Goal: Navigation & Orientation: Find specific page/section

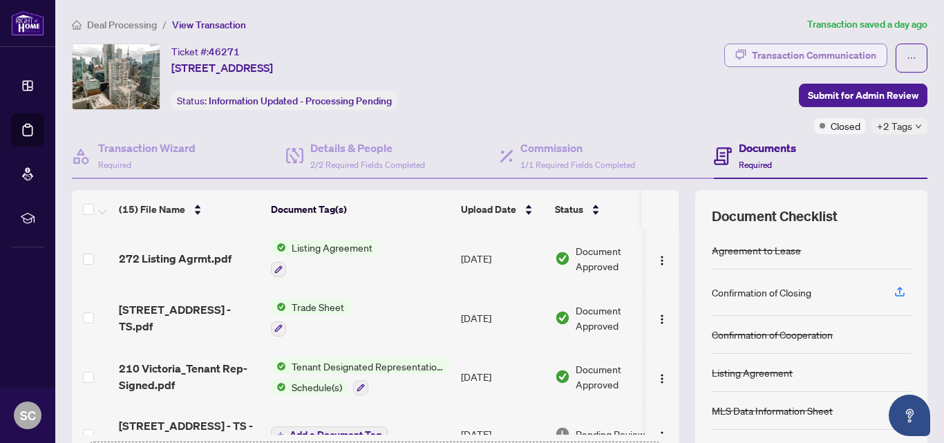
click at [752, 57] on div "Transaction Communication" at bounding box center [814, 55] width 124 height 22
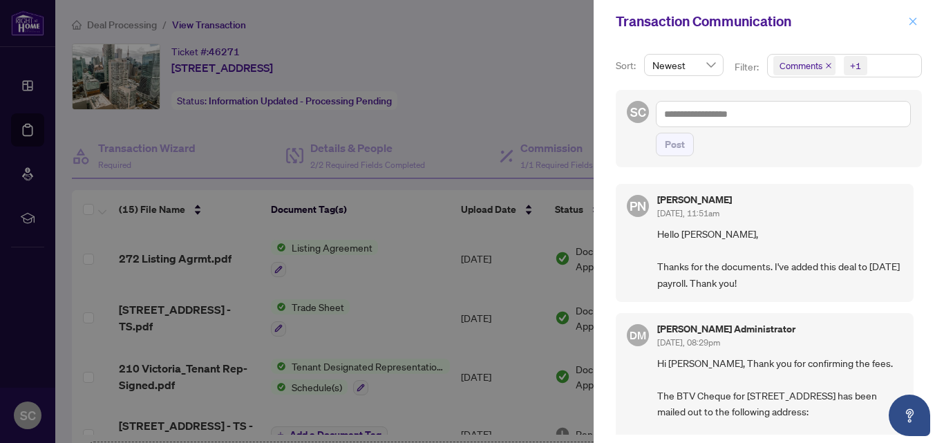
click at [912, 22] on icon "close" at bounding box center [913, 21] width 8 height 8
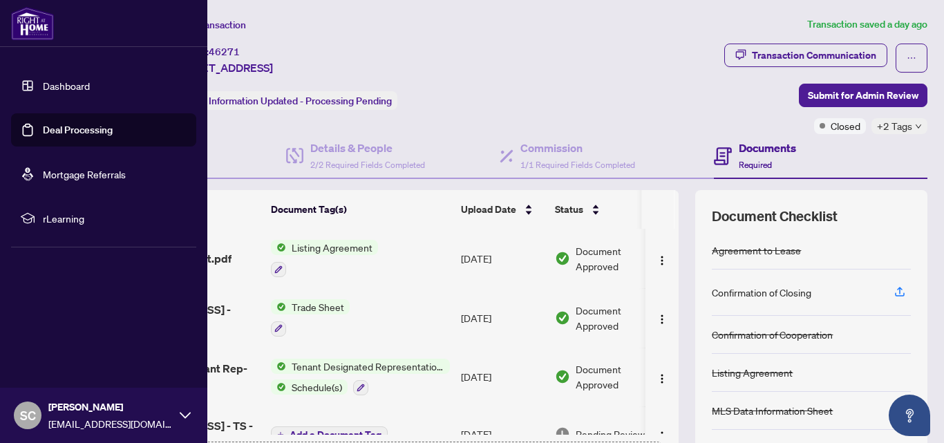
click at [50, 82] on link "Dashboard" at bounding box center [66, 85] width 47 height 12
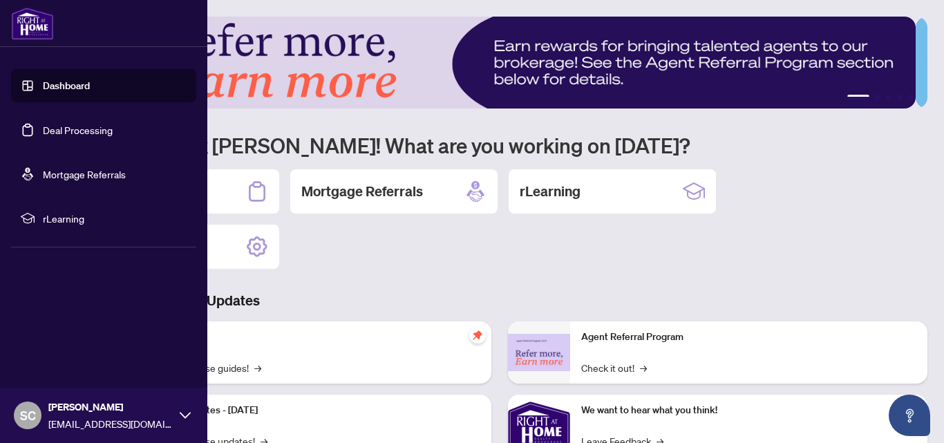
click at [64, 124] on link "Deal Processing" at bounding box center [78, 130] width 70 height 12
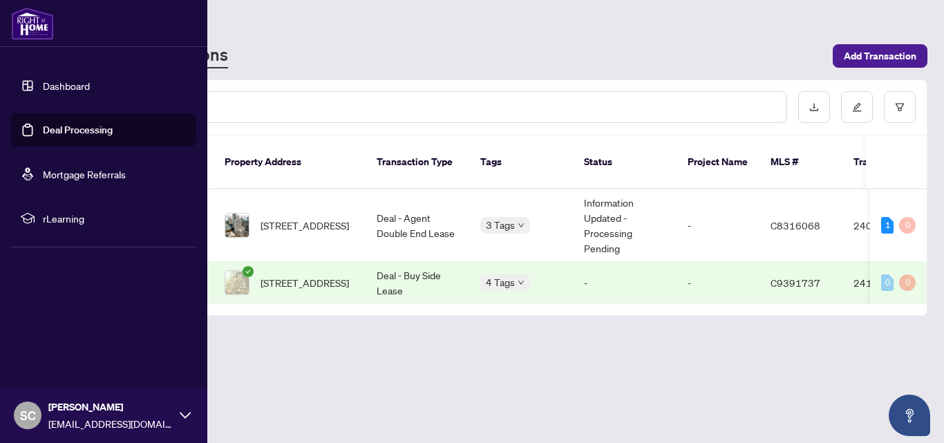
click at [53, 84] on link "Dashboard" at bounding box center [66, 85] width 47 height 12
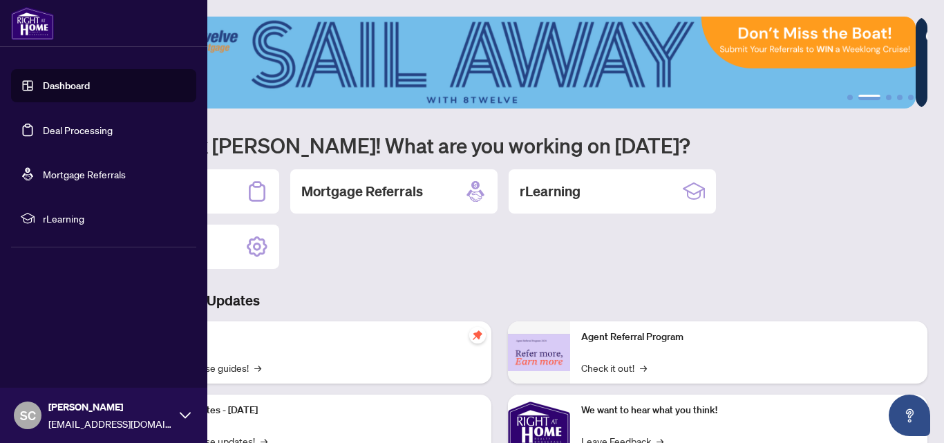
click at [67, 79] on link "Dashboard" at bounding box center [66, 85] width 47 height 12
click at [69, 85] on link "Dashboard" at bounding box center [66, 85] width 47 height 12
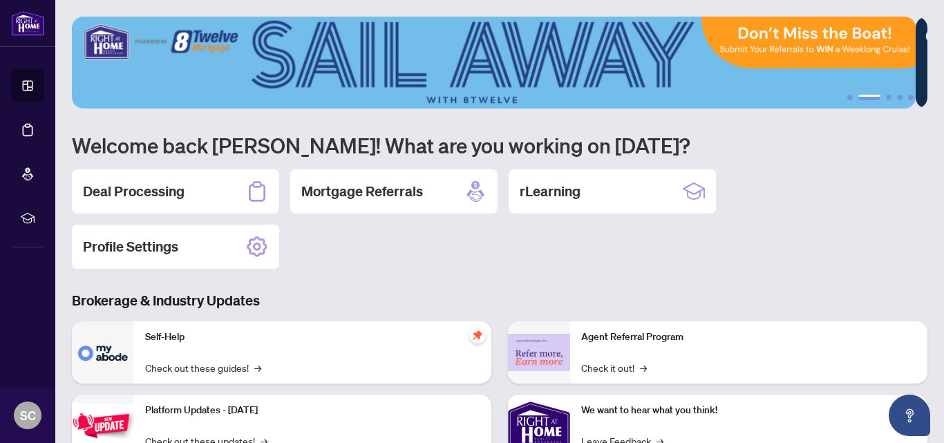
click at [578, 243] on div "Deal Processing Mortgage Referrals rLearning Profile Settings" at bounding box center [500, 219] width 856 height 100
